Goal: Information Seeking & Learning: Learn about a topic

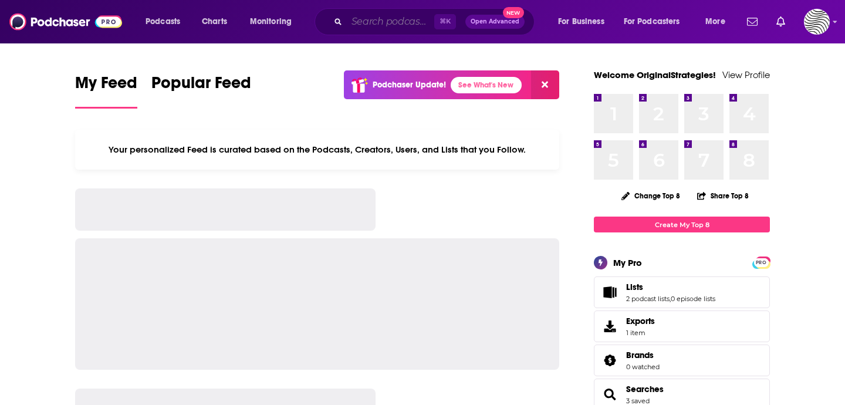
drag, startPoint x: 0, startPoint y: 0, endPoint x: 382, endPoint y: 20, distance: 382.7
click at [382, 20] on input "Search podcasts, credits, & more..." at bounding box center [390, 21] width 87 height 19
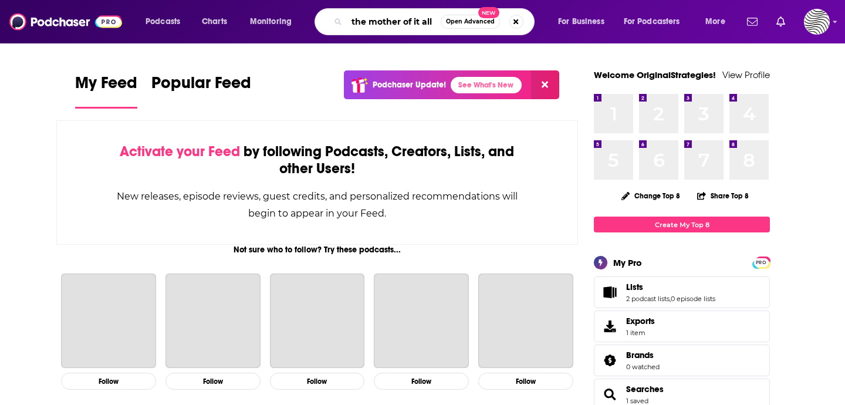
type input "the mother of it all"
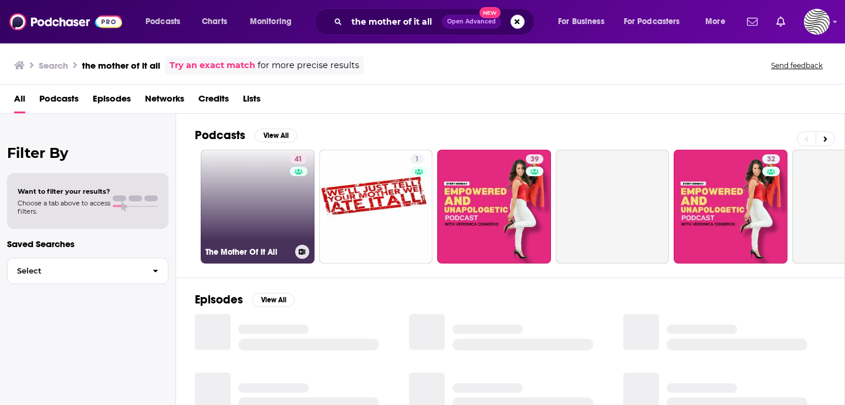
click at [232, 210] on link "41 The Mother Of It All" at bounding box center [258, 207] width 114 height 114
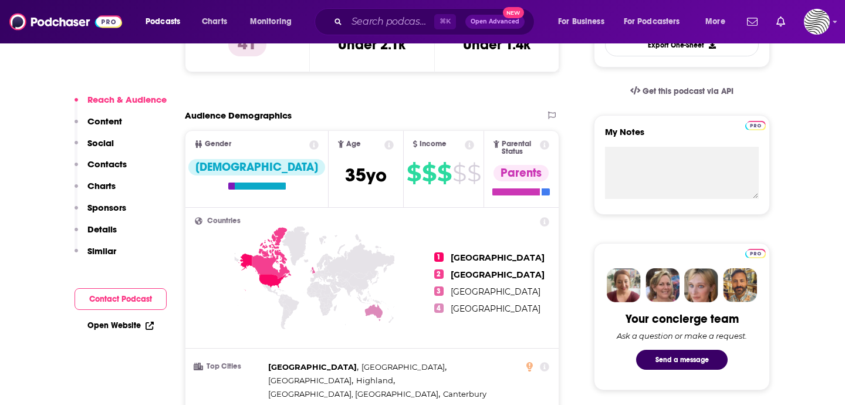
scroll to position [376, 0]
